Goal: Communication & Community: Answer question/provide support

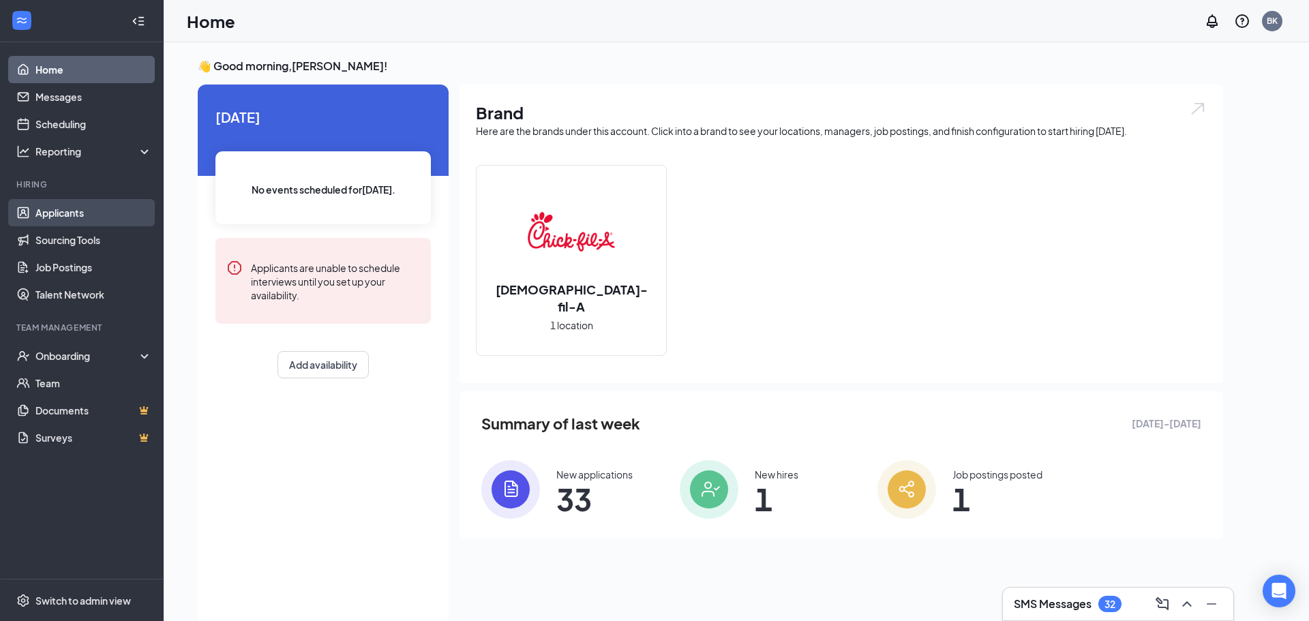
click at [39, 213] on link "Applicants" at bounding box center [93, 212] width 117 height 27
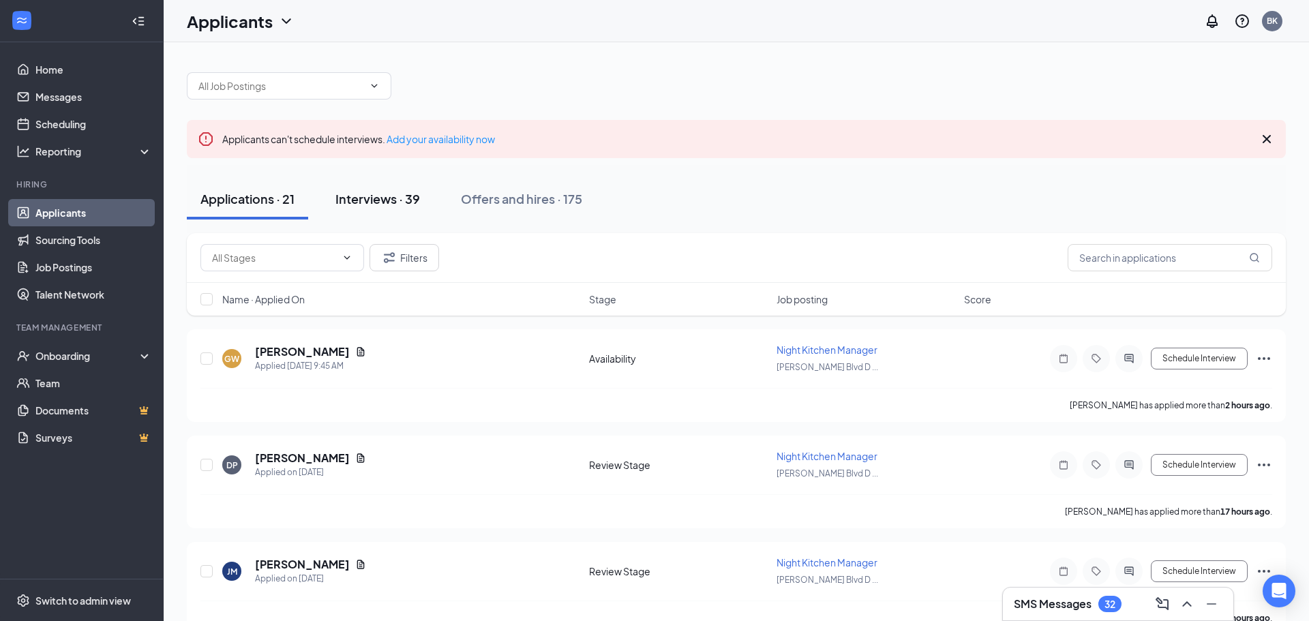
click at [382, 186] on button "Interviews · 39" at bounding box center [378, 199] width 112 height 41
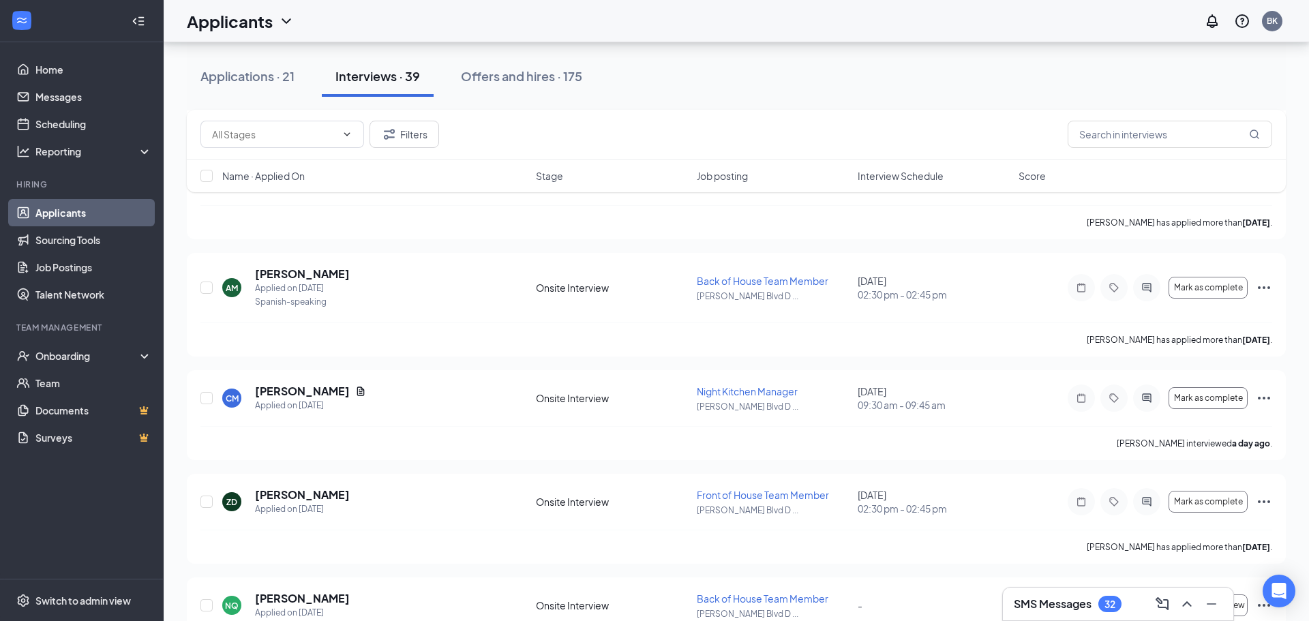
scroll to position [403, 0]
click at [325, 386] on h5 "[PERSON_NAME]" at bounding box center [302, 389] width 95 height 15
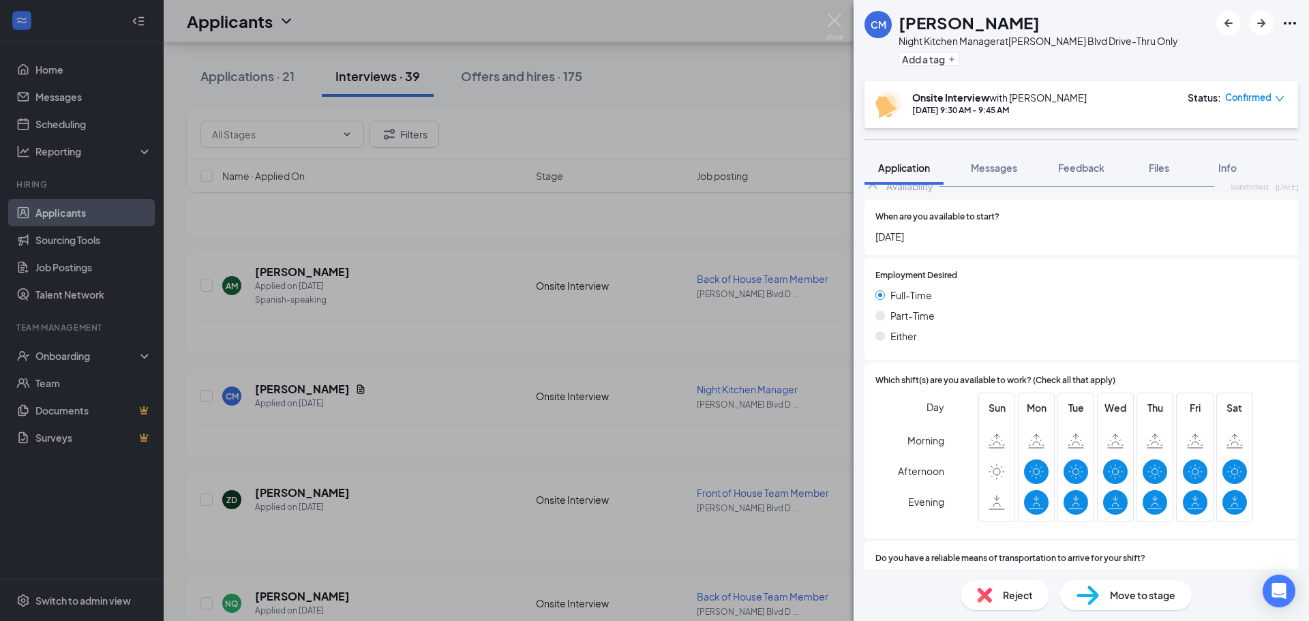
scroll to position [791, 0]
click at [1151, 163] on span "Files" at bounding box center [1159, 168] width 20 height 12
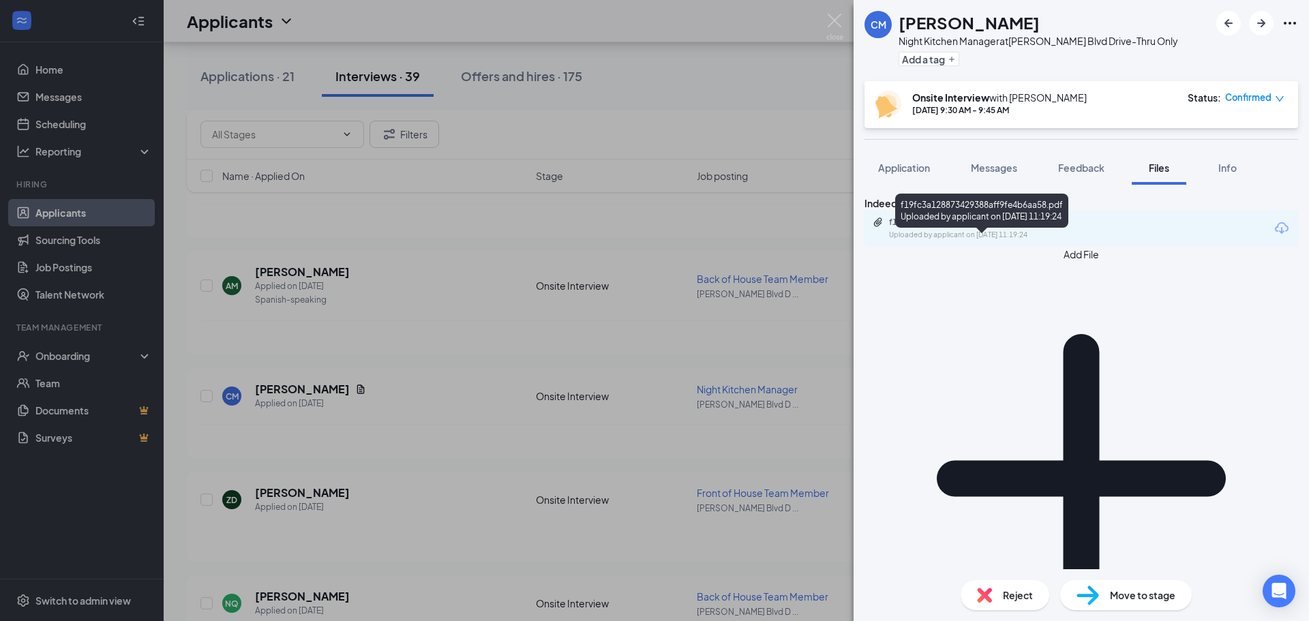
click at [1046, 228] on div "f19fc3a128873429388aff9fe4b6aa58.pdf" at bounding box center [984, 222] width 191 height 11
click at [826, 16] on img at bounding box center [834, 27] width 17 height 27
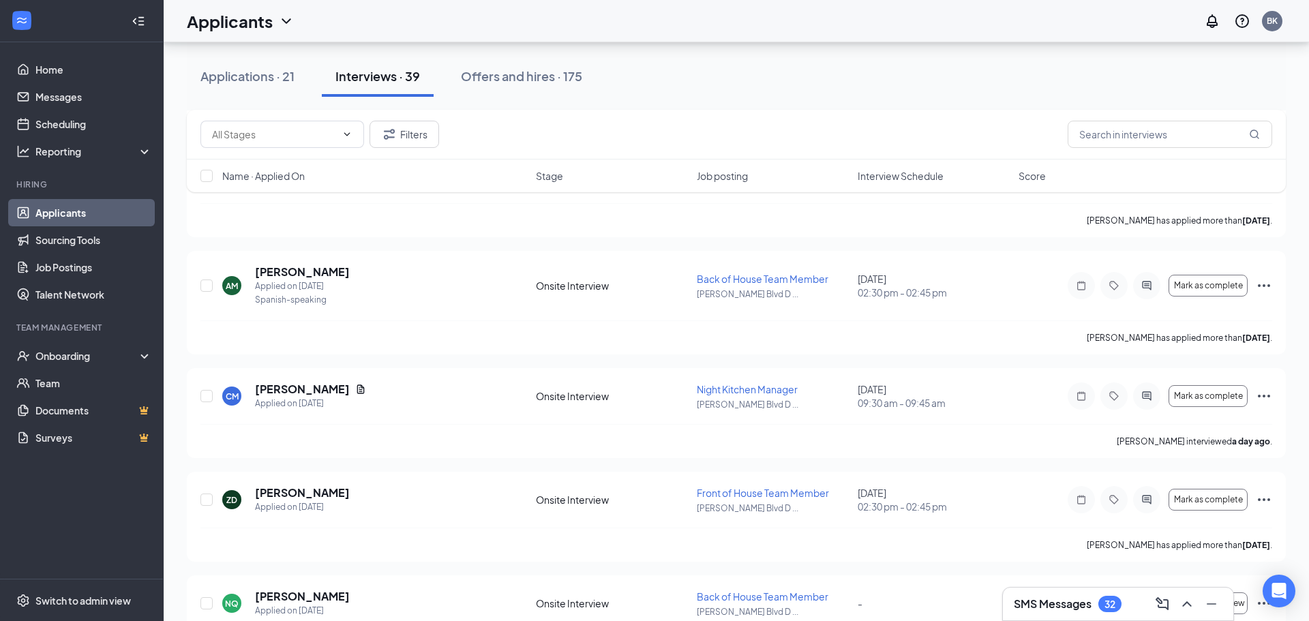
click at [1060, 597] on h3 "SMS Messages" at bounding box center [1053, 604] width 78 height 15
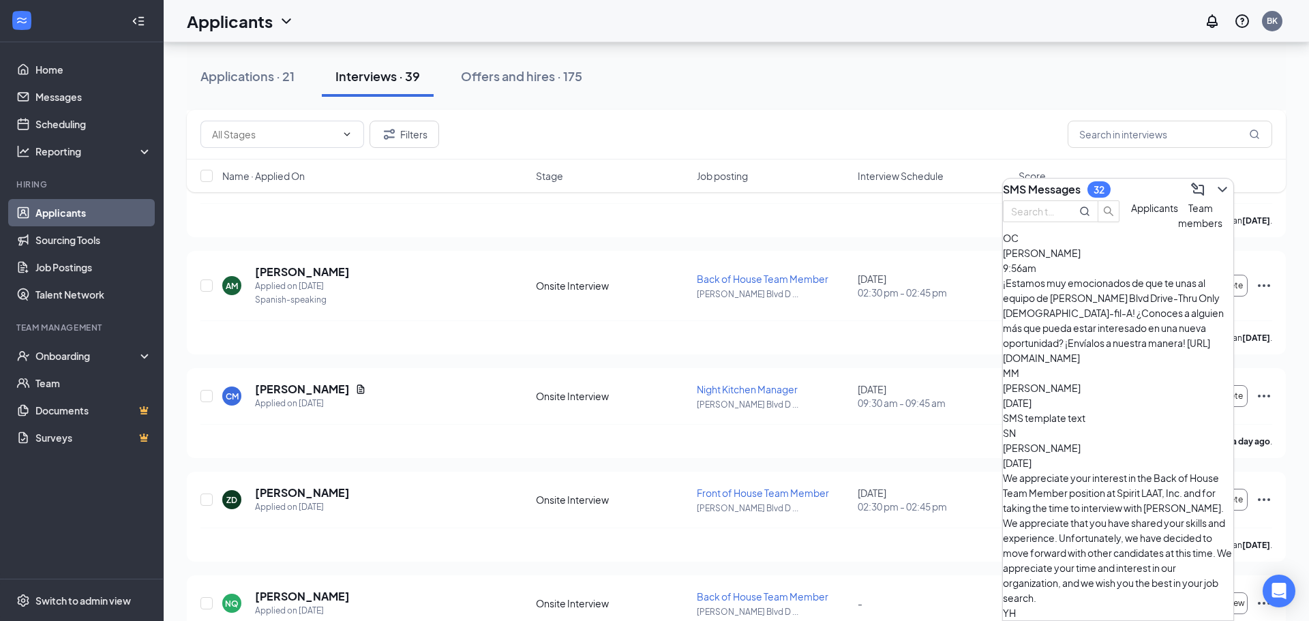
click at [1131, 214] on span "Applicants" at bounding box center [1154, 208] width 47 height 12
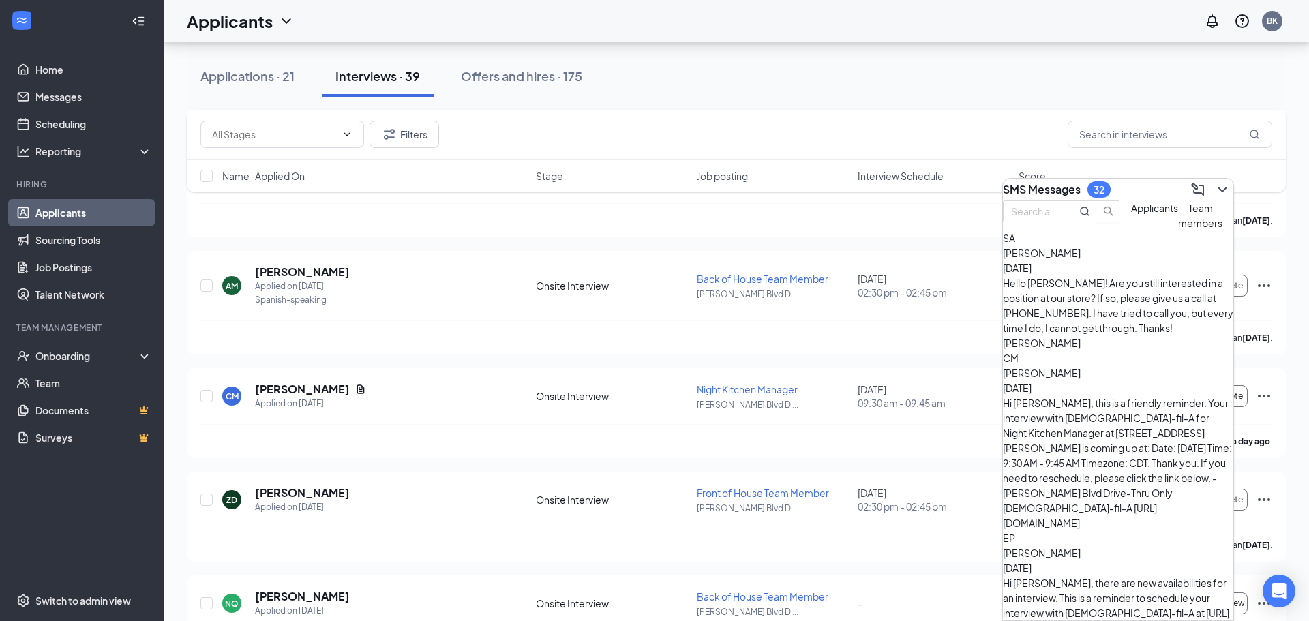
click at [1108, 395] on div "Hi [PERSON_NAME], this is a friendly reminder. Your interview with [DEMOGRAPHIC…" at bounding box center [1118, 462] width 230 height 135
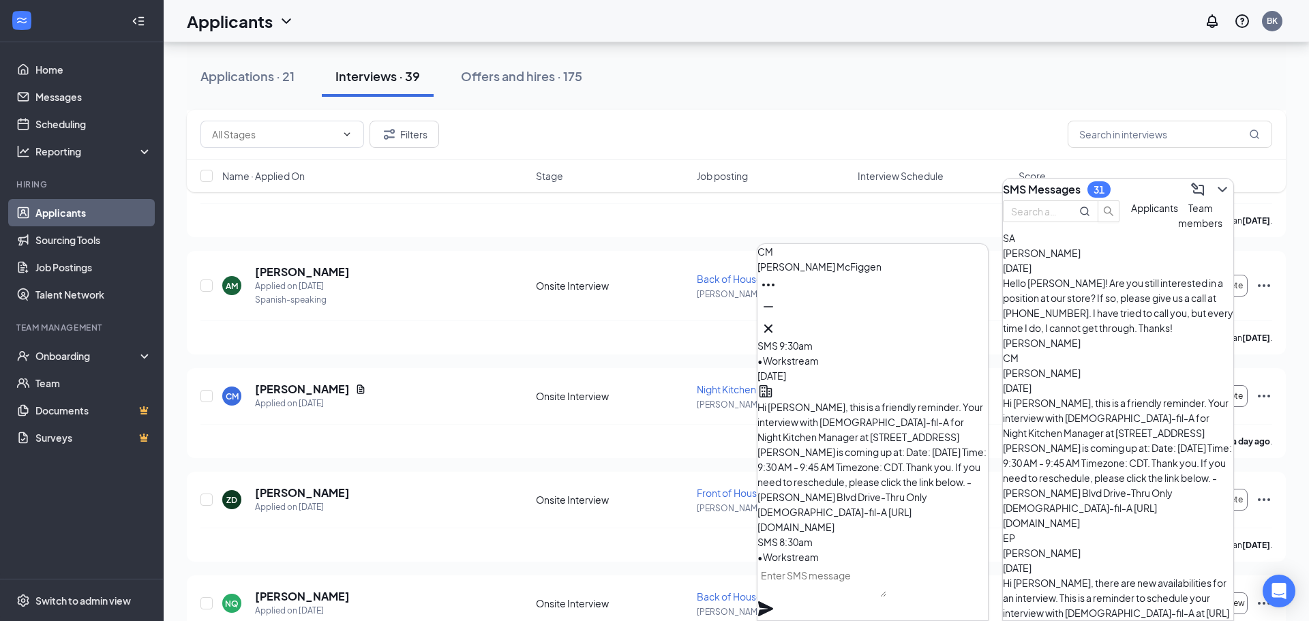
click at [850, 592] on textarea at bounding box center [821, 580] width 129 height 33
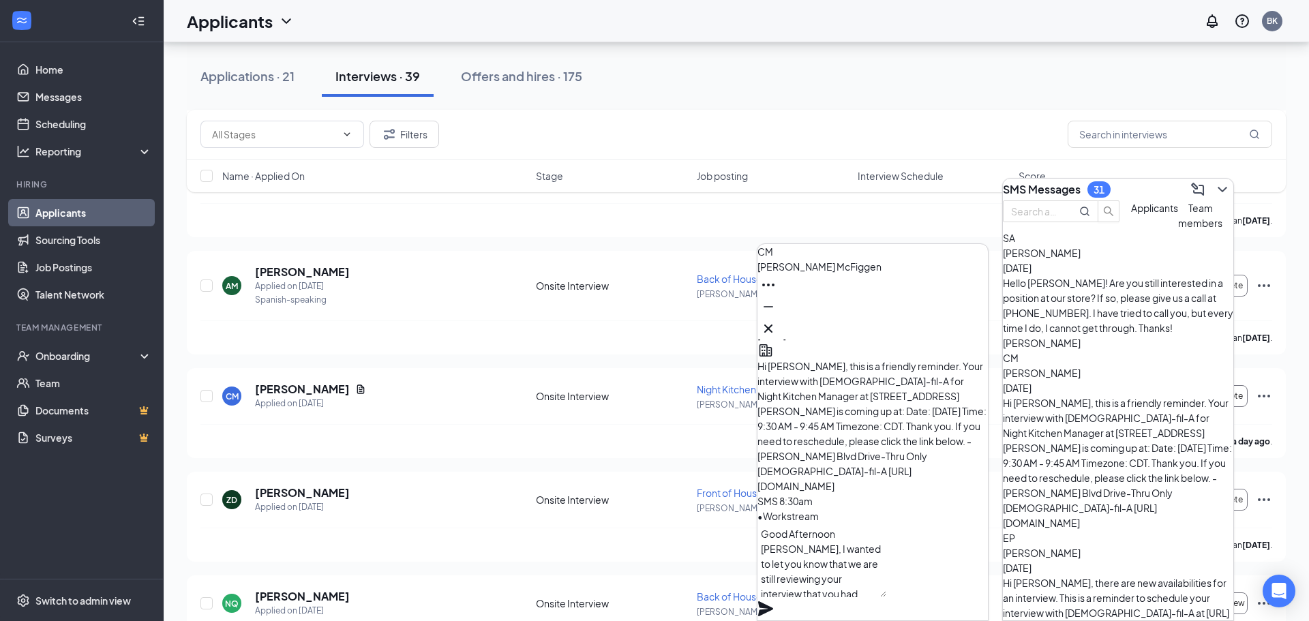
scroll to position [14, 0]
click at [878, 588] on textarea "Good Afternoon [PERSON_NAME], I wanted to let you know that we are still review…" at bounding box center [821, 561] width 129 height 74
click at [877, 584] on textarea "Good Afternoon [PERSON_NAME], I wanted to let you know that we are still review…" at bounding box center [821, 561] width 129 height 74
click at [820, 597] on textarea "Good Afternoon [PERSON_NAME], I wanted to let you know that we are still review…" at bounding box center [821, 561] width 129 height 74
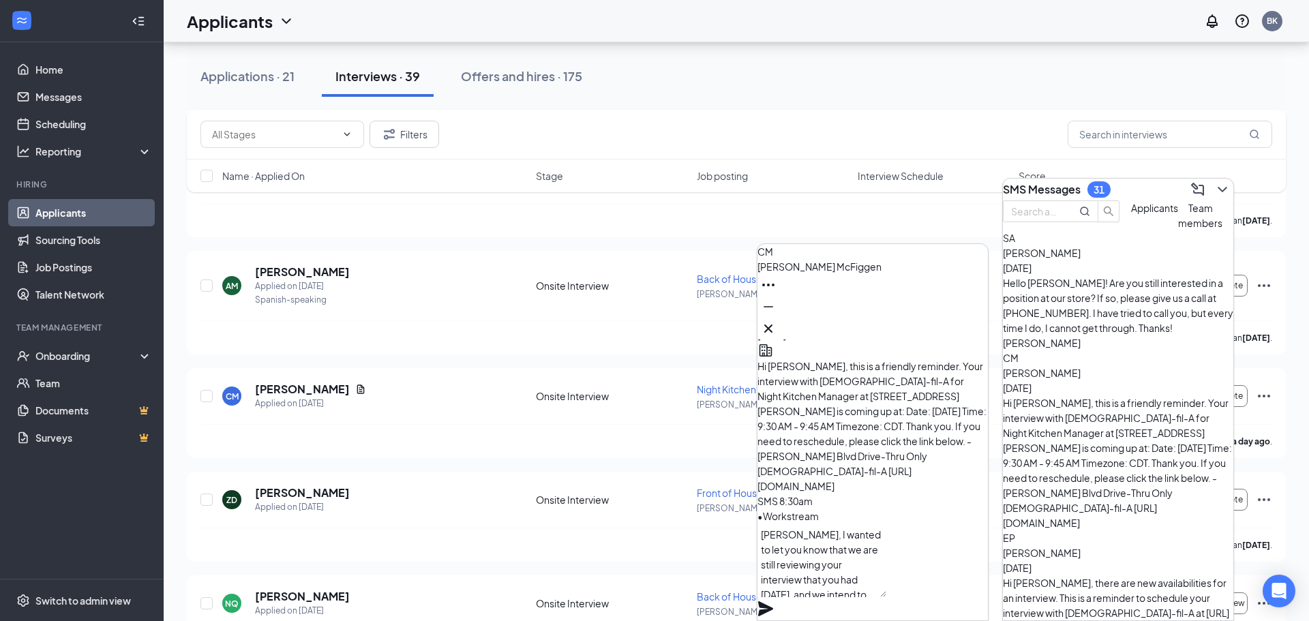
type textarea "Good Afternoon [PERSON_NAME], I wanted to let you know that we are still review…"
click at [773, 601] on icon "Plane" at bounding box center [765, 608] width 15 height 15
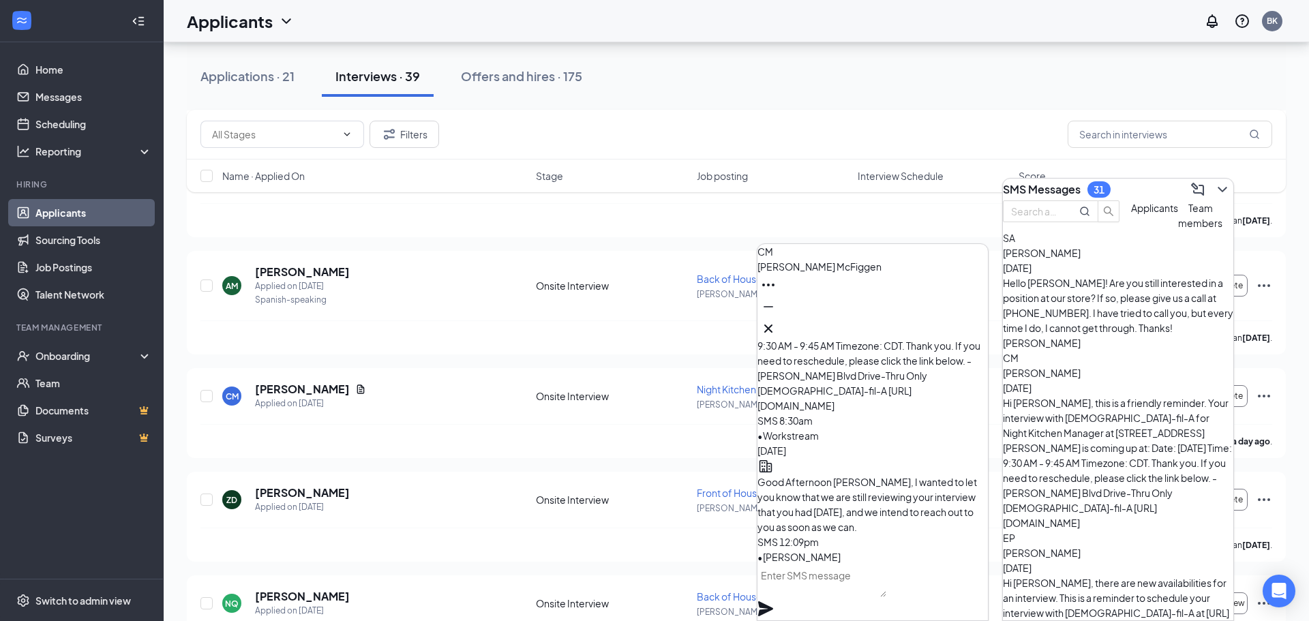
scroll to position [0, 0]
click at [776, 314] on icon "Minimize" at bounding box center [768, 307] width 16 height 16
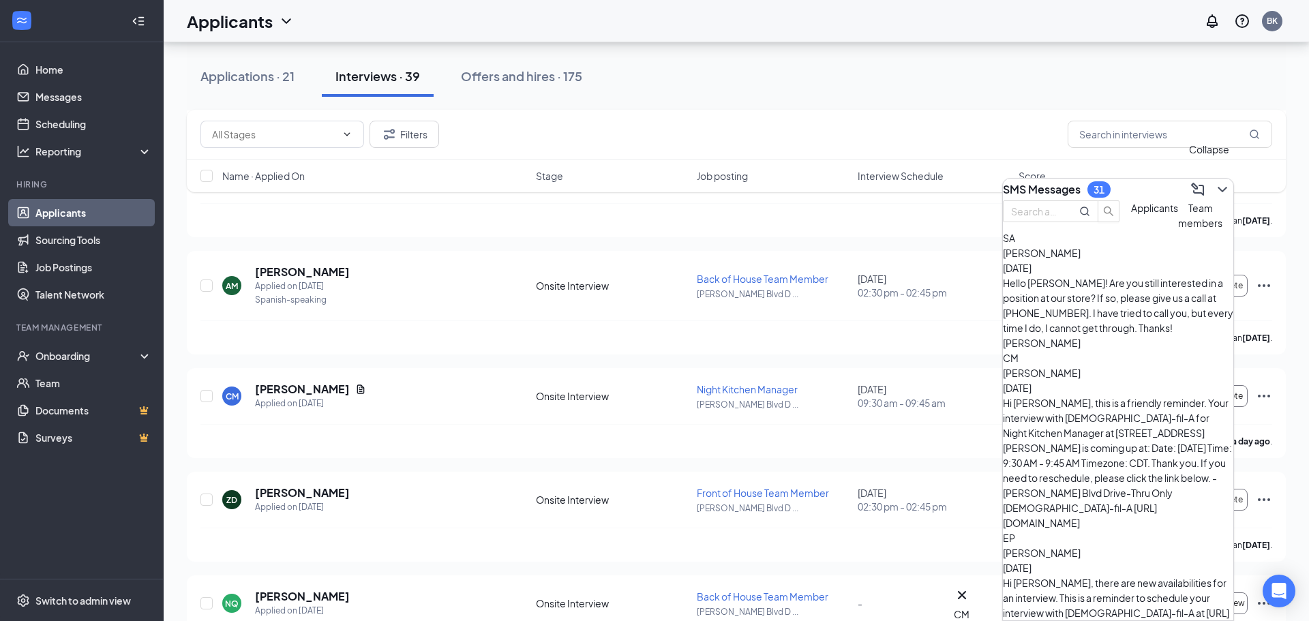
click at [1221, 188] on button at bounding box center [1222, 190] width 22 height 22
